Goal: Transaction & Acquisition: Purchase product/service

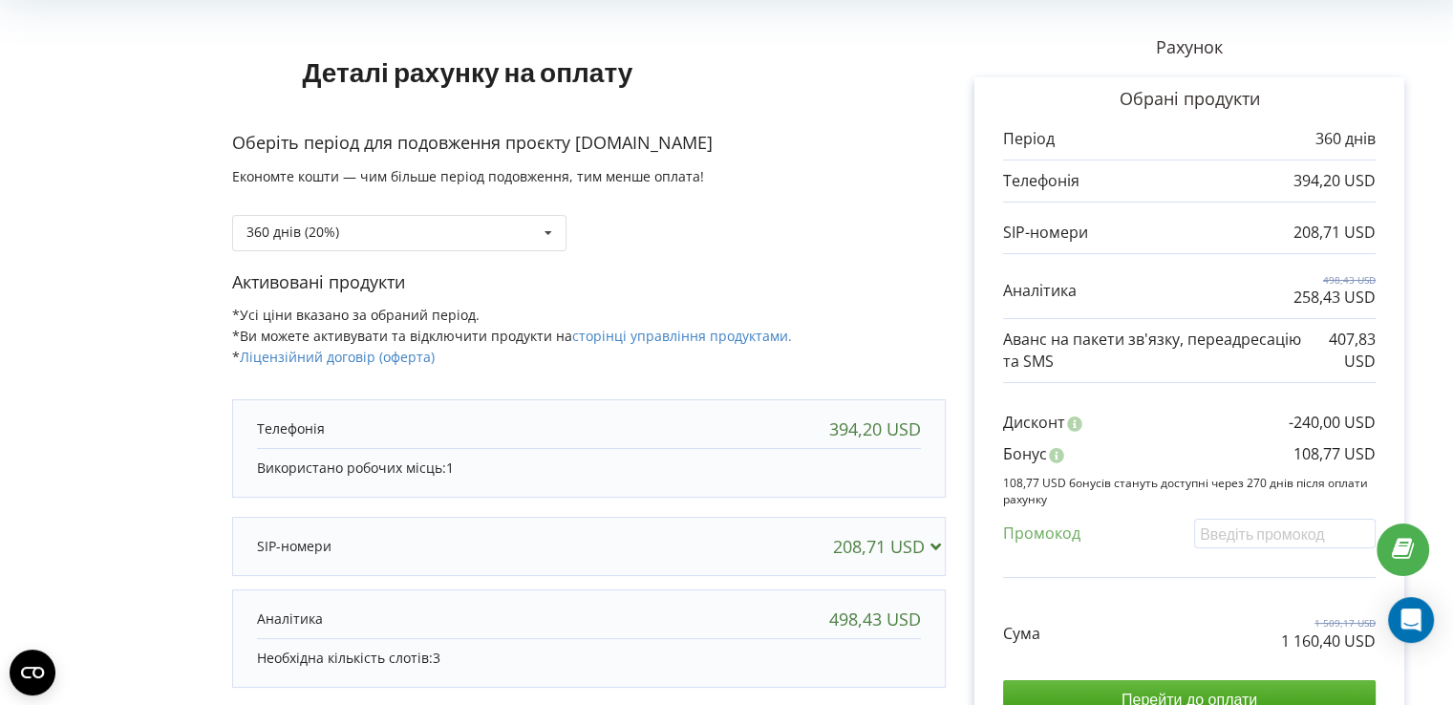
scroll to position [191, 0]
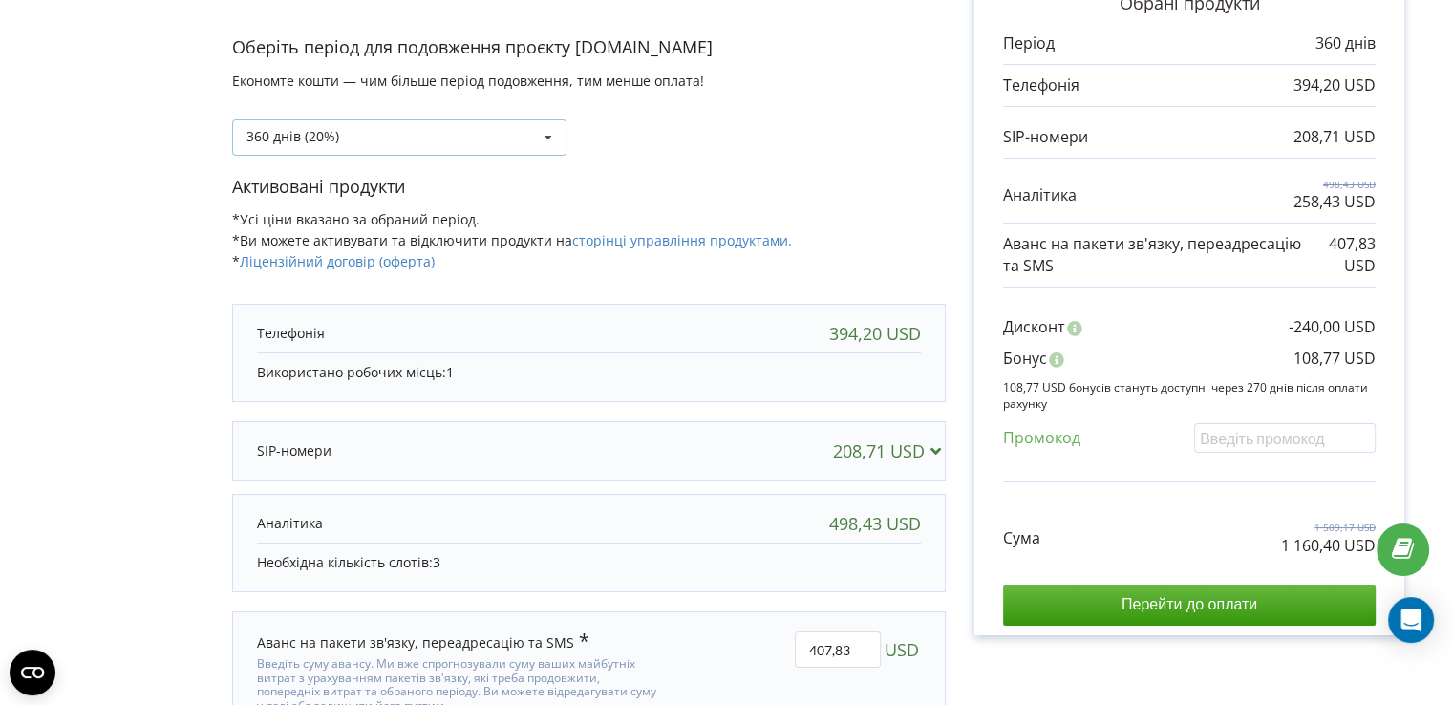
click at [548, 139] on icon at bounding box center [548, 137] width 29 height 35
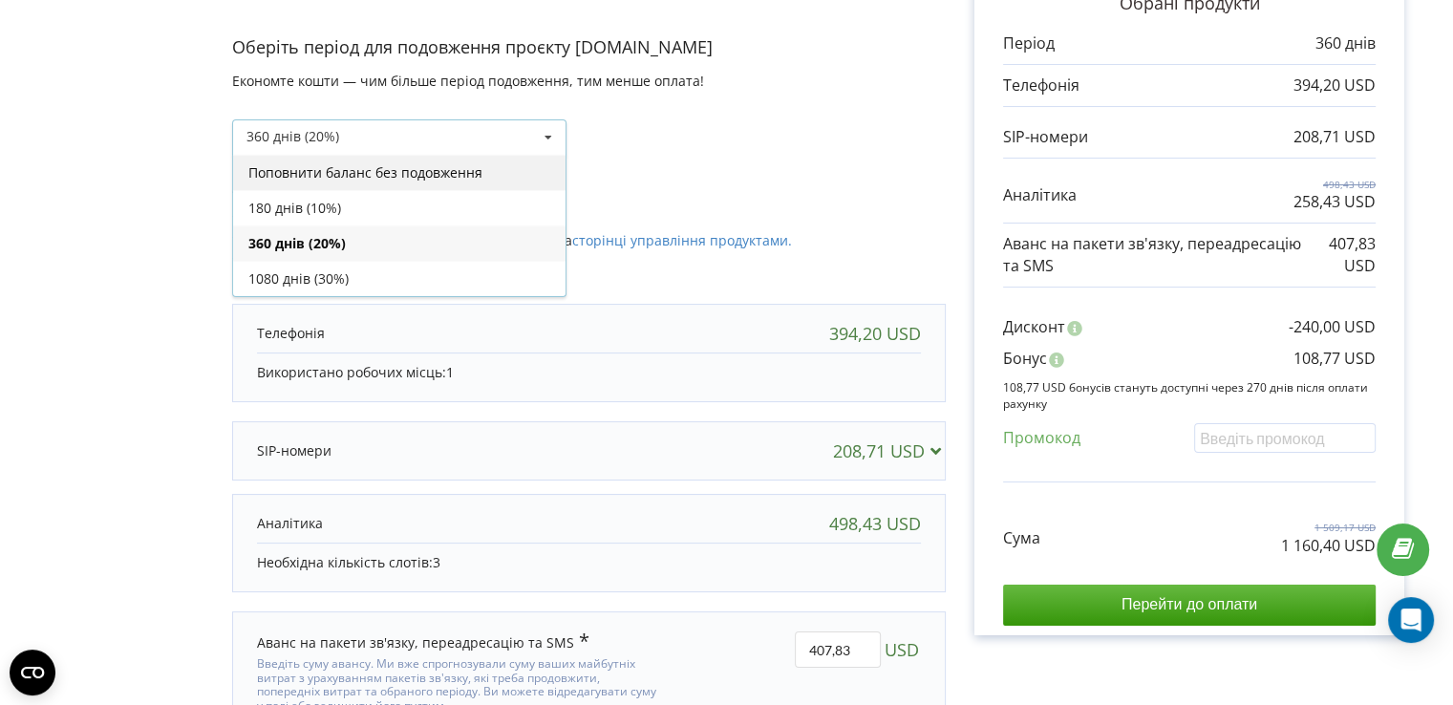
click at [406, 173] on div "Поповнити баланс без подовження" at bounding box center [399, 172] width 332 height 35
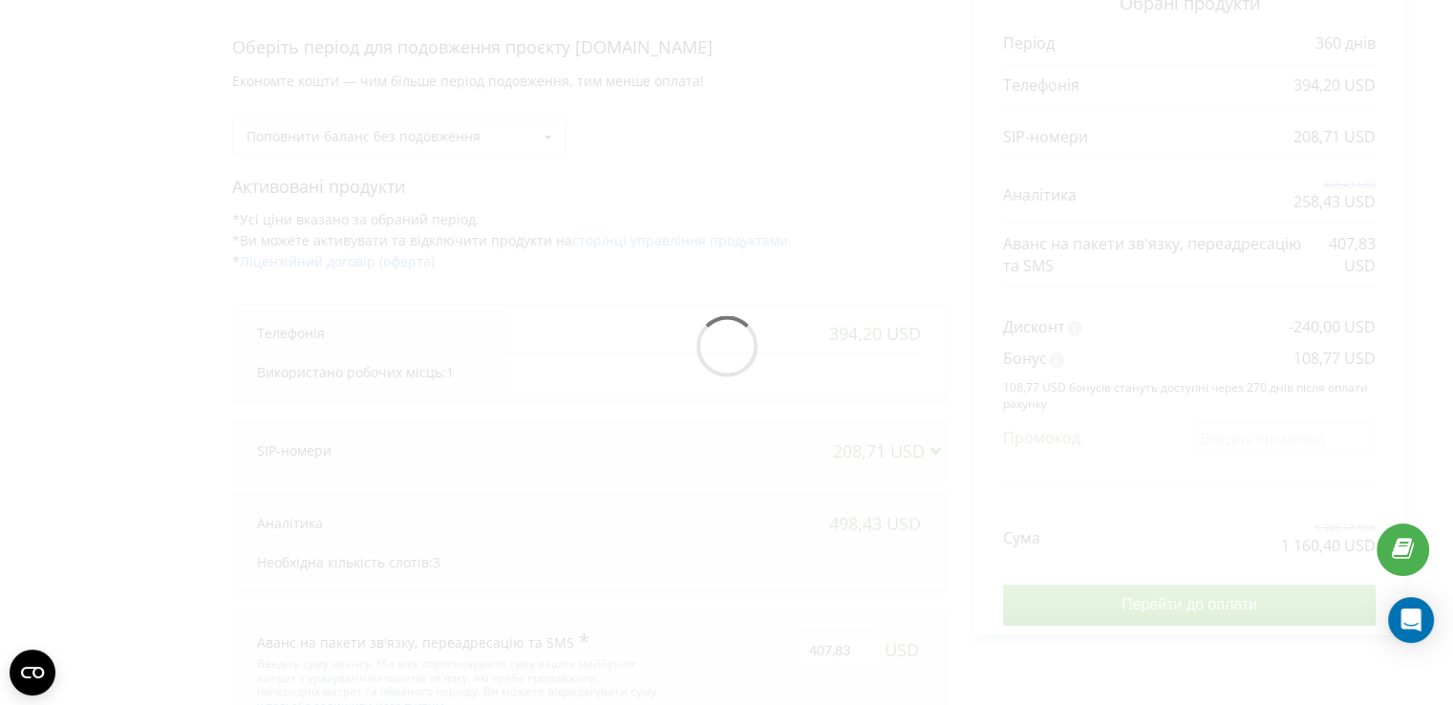
scroll to position [0, 0]
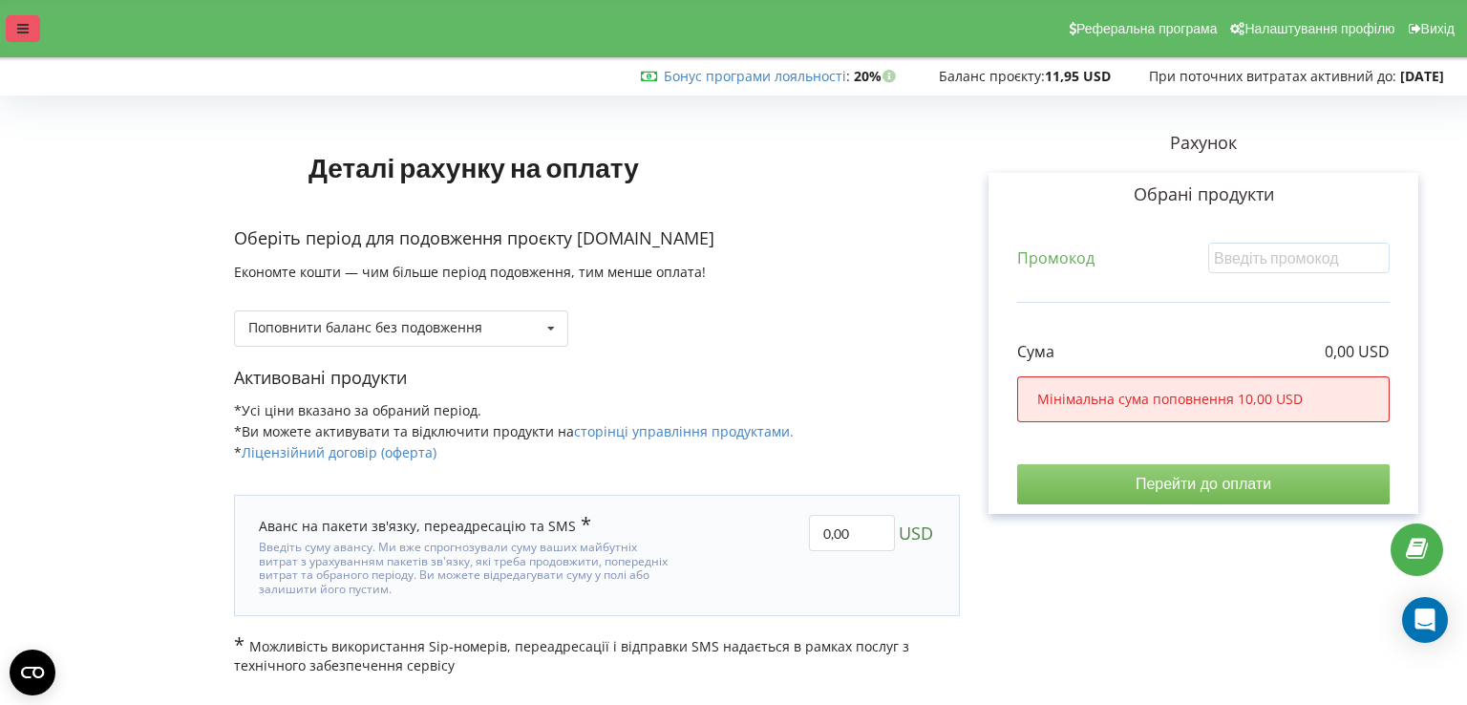
click at [23, 22] on icon at bounding box center [22, 28] width 11 height 13
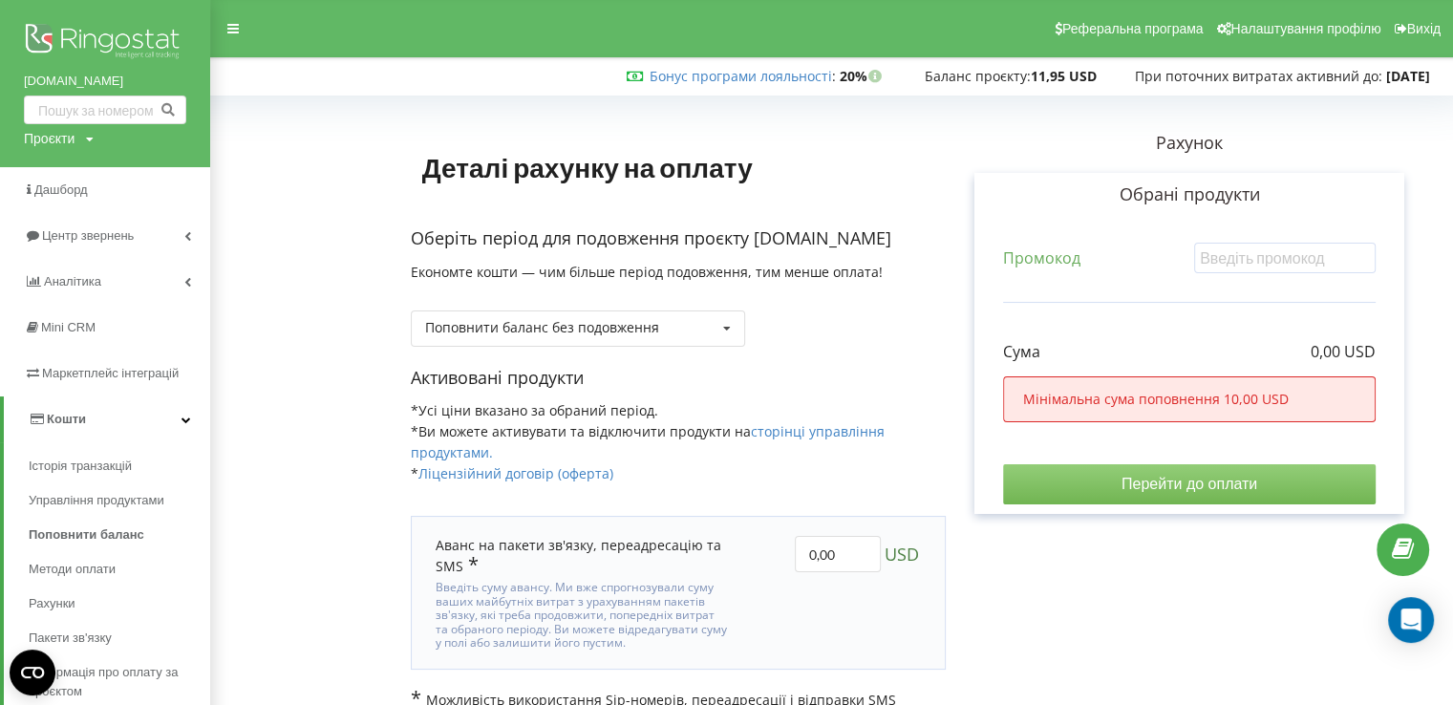
click at [90, 35] on img at bounding box center [105, 43] width 162 height 48
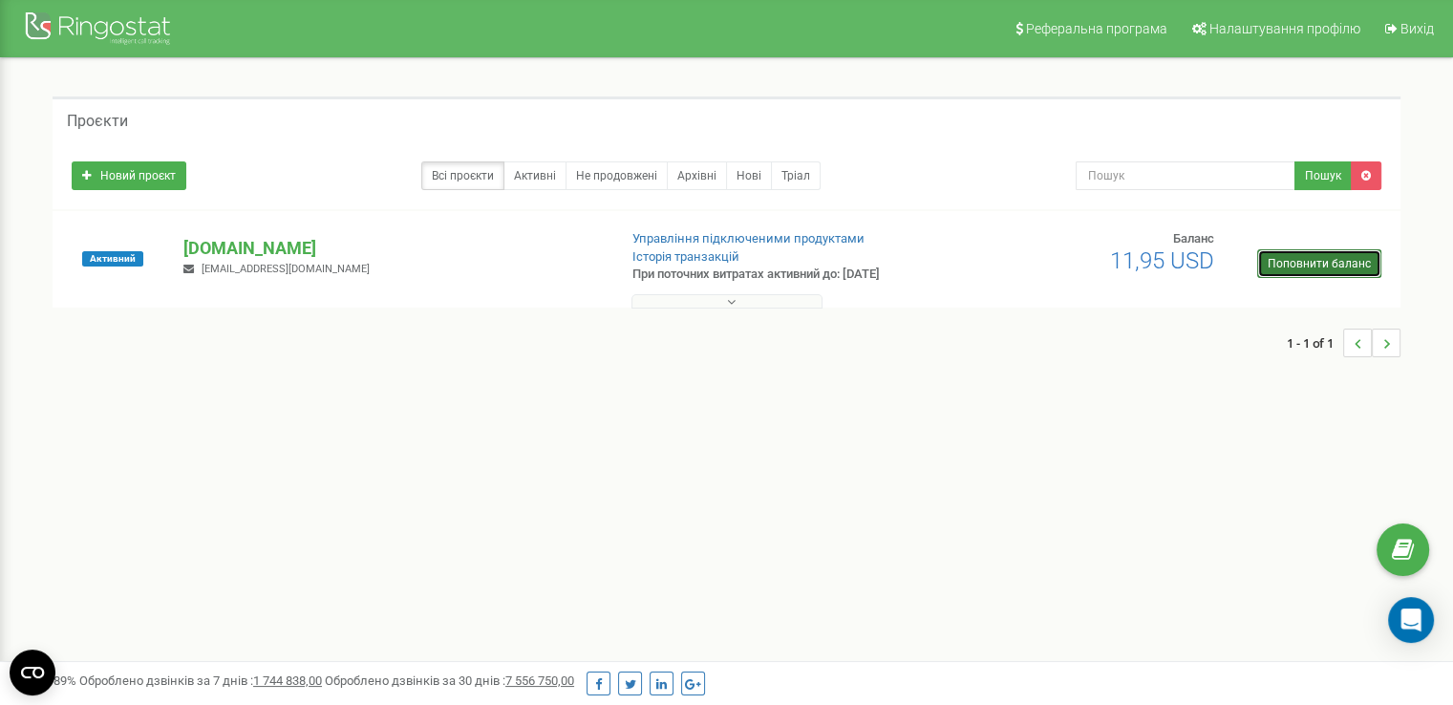
click at [1320, 264] on link "Поповнити баланс" at bounding box center [1319, 263] width 124 height 29
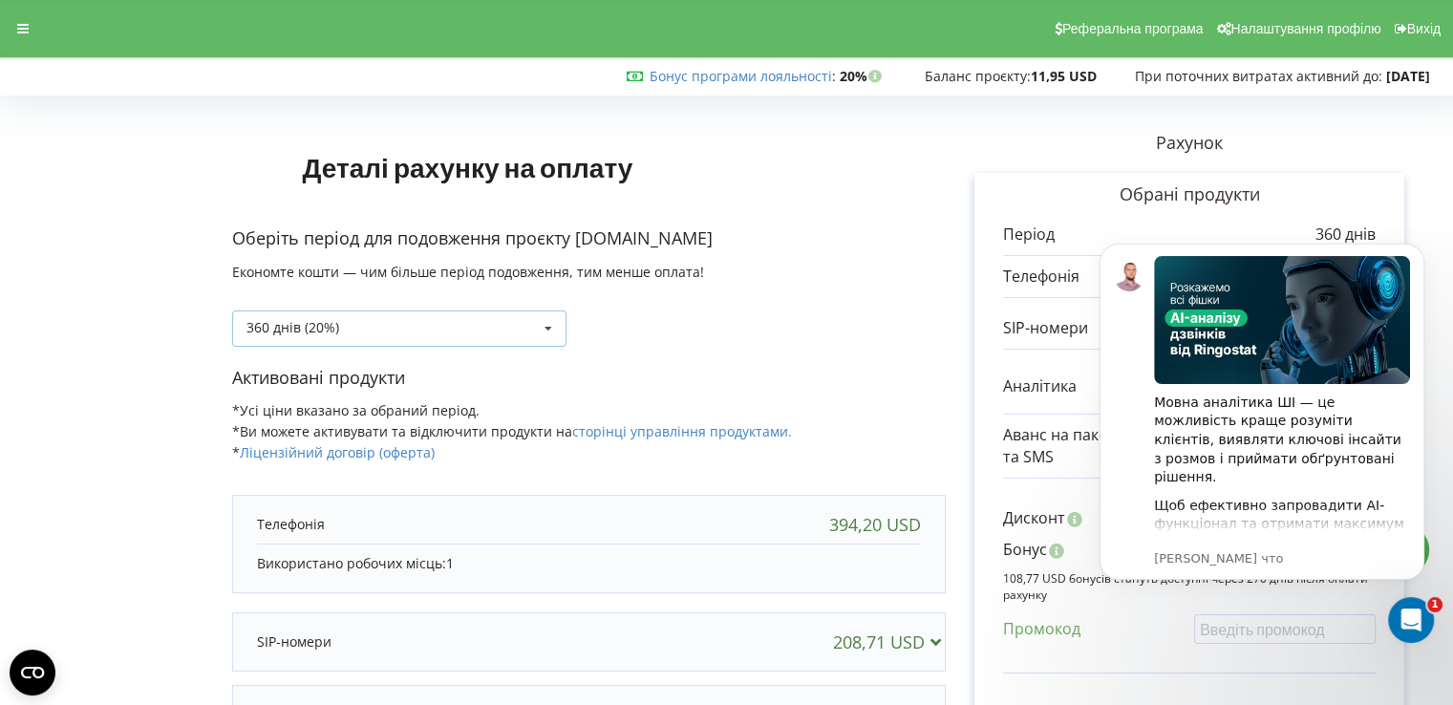
click at [546, 325] on icon at bounding box center [548, 328] width 29 height 35
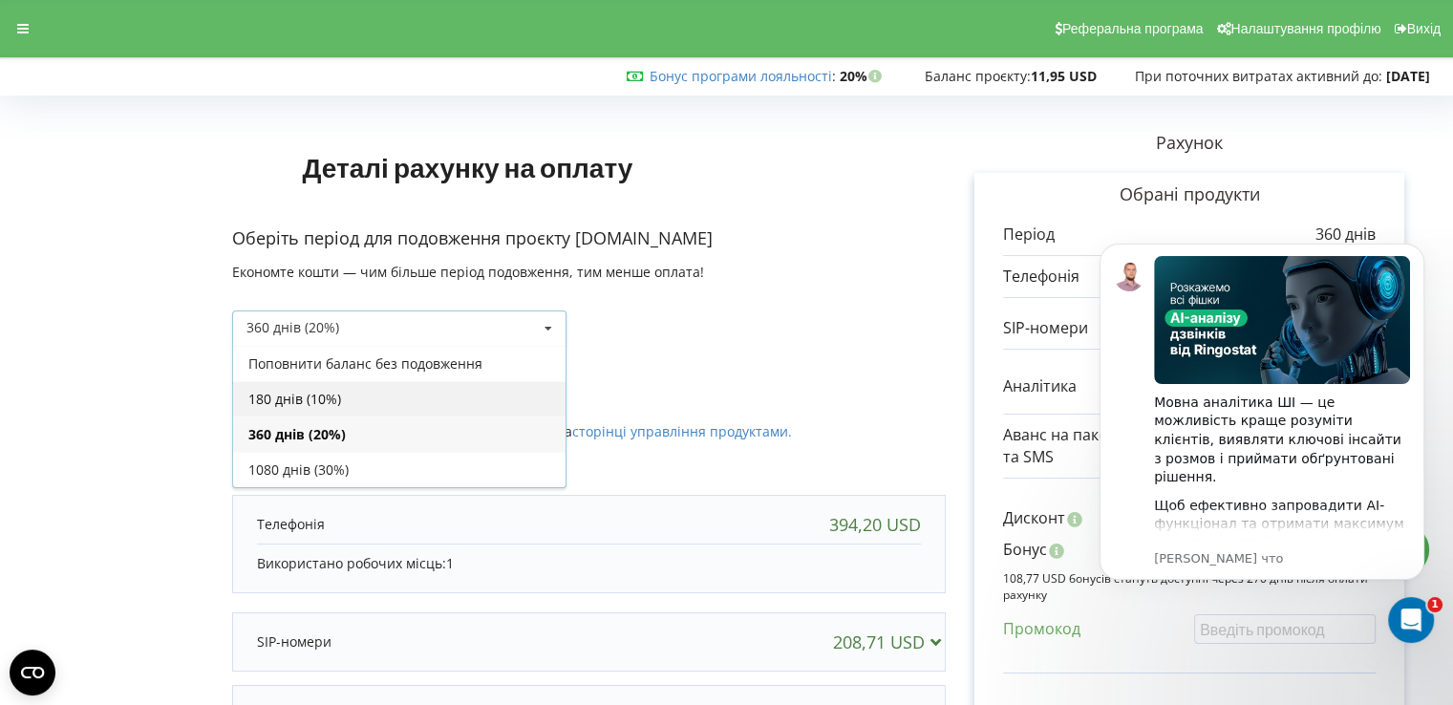
click at [366, 402] on div "180 днів (10%)" at bounding box center [399, 398] width 332 height 35
